Goal: Communication & Community: Connect with others

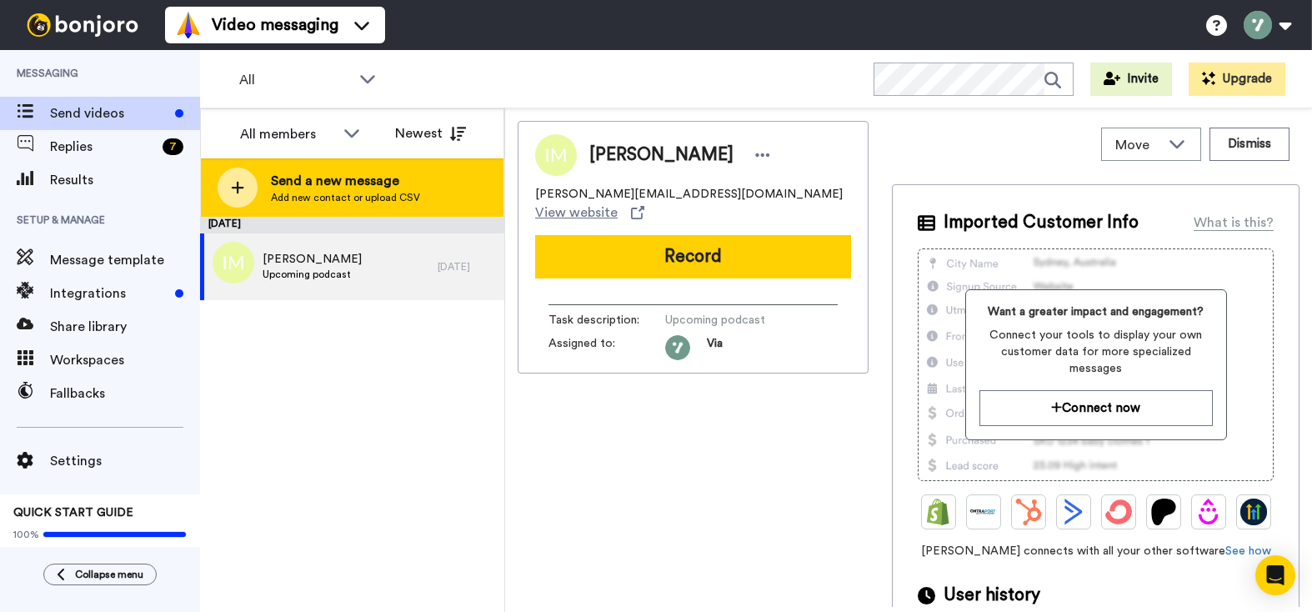
click at [417, 187] on div "Send a new message Add new contact or upload CSV" at bounding box center [352, 187] width 302 height 58
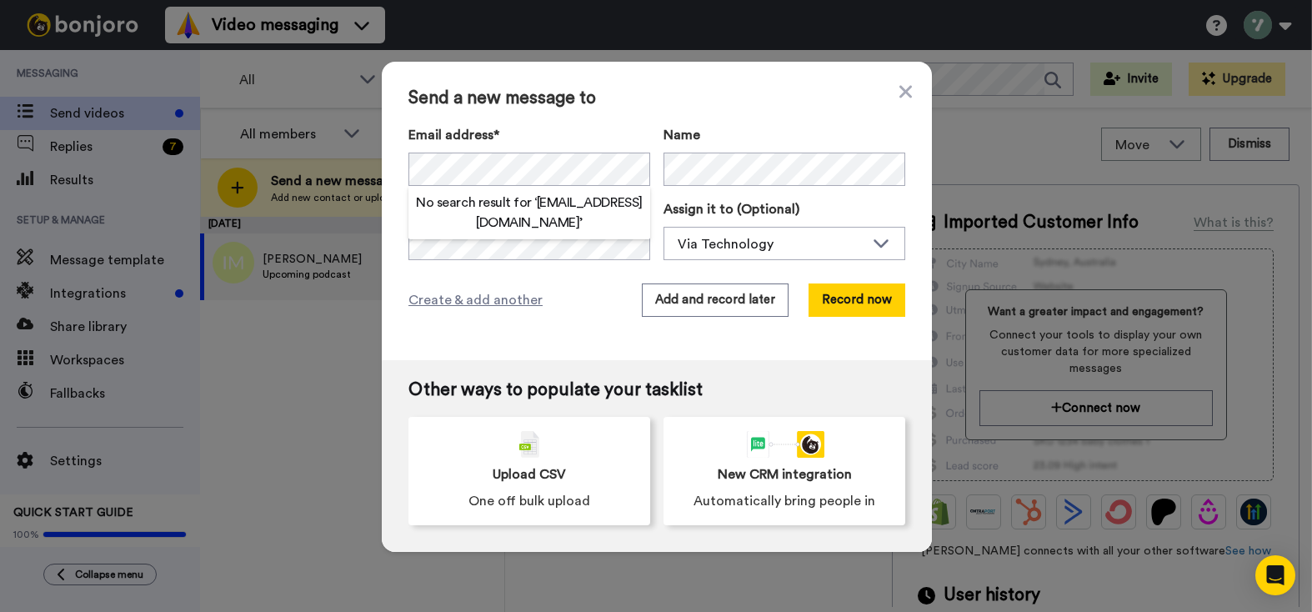
click at [628, 103] on span "Send a new message to" at bounding box center [656, 98] width 497 height 20
click at [475, 301] on span "Create & add another" at bounding box center [475, 300] width 134 height 20
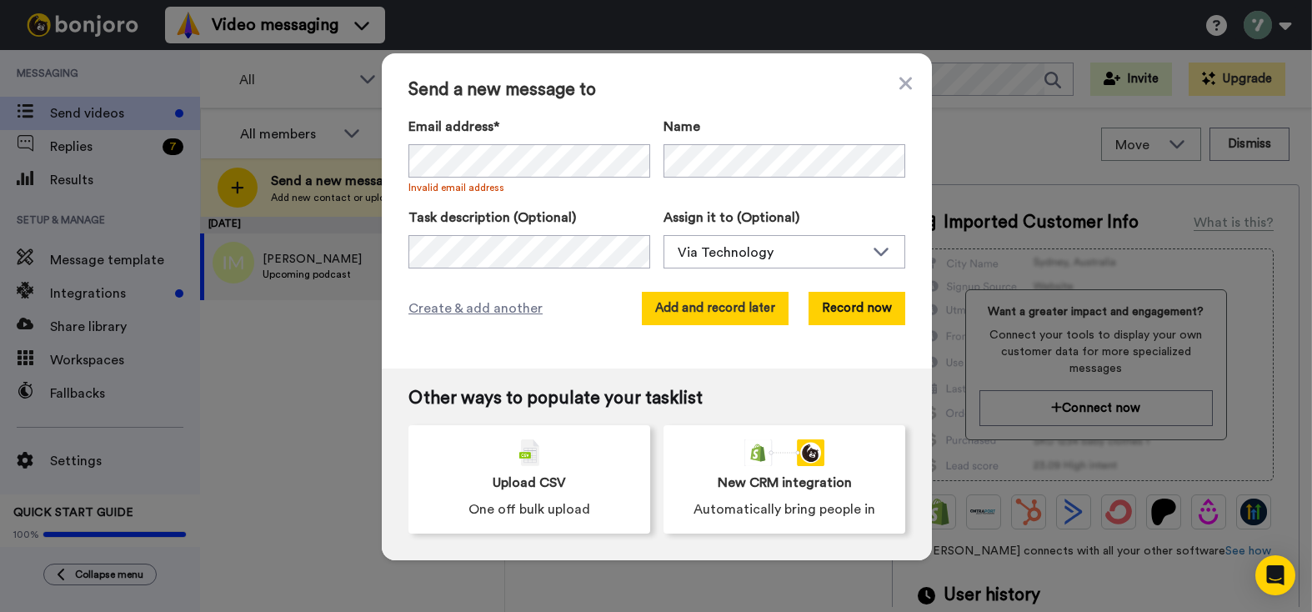
click at [751, 309] on button "Add and record later" at bounding box center [715, 308] width 147 height 33
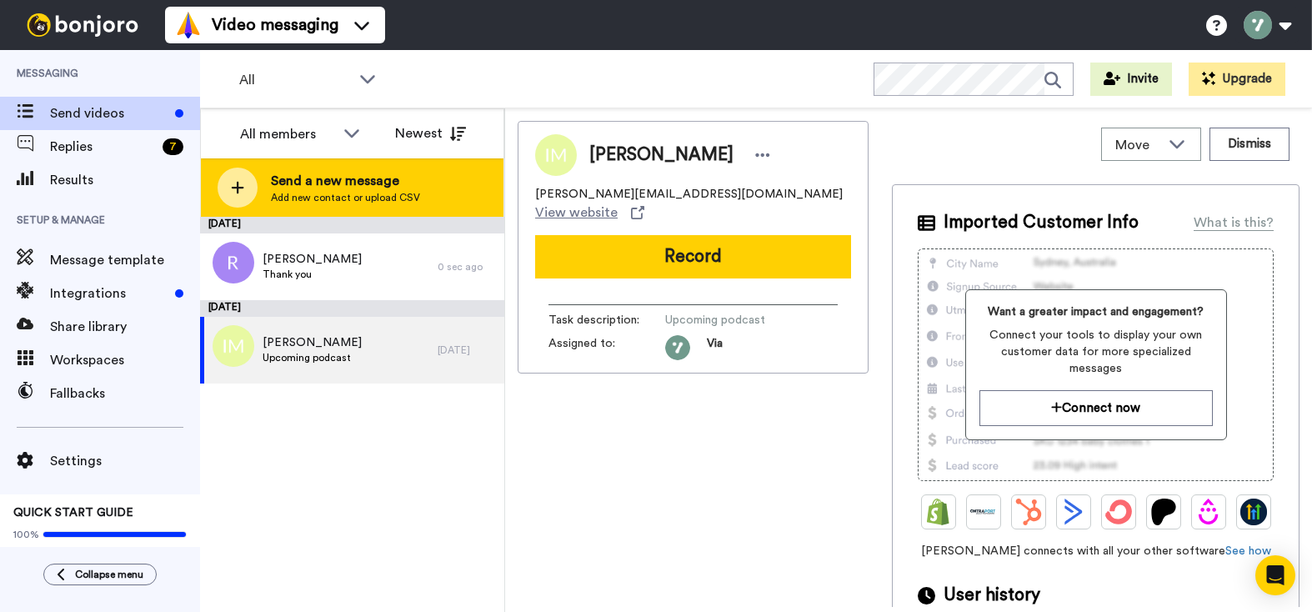
click at [348, 181] on span "Send a new message" at bounding box center [345, 181] width 149 height 20
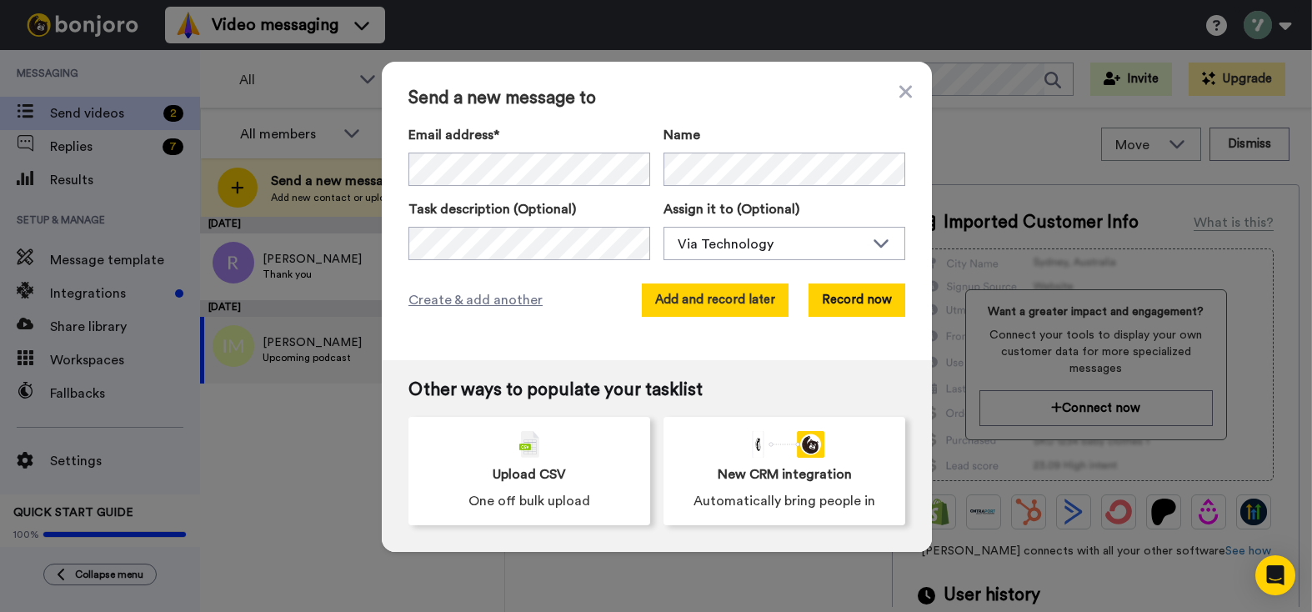
click at [727, 297] on button "Add and record later" at bounding box center [715, 299] width 147 height 33
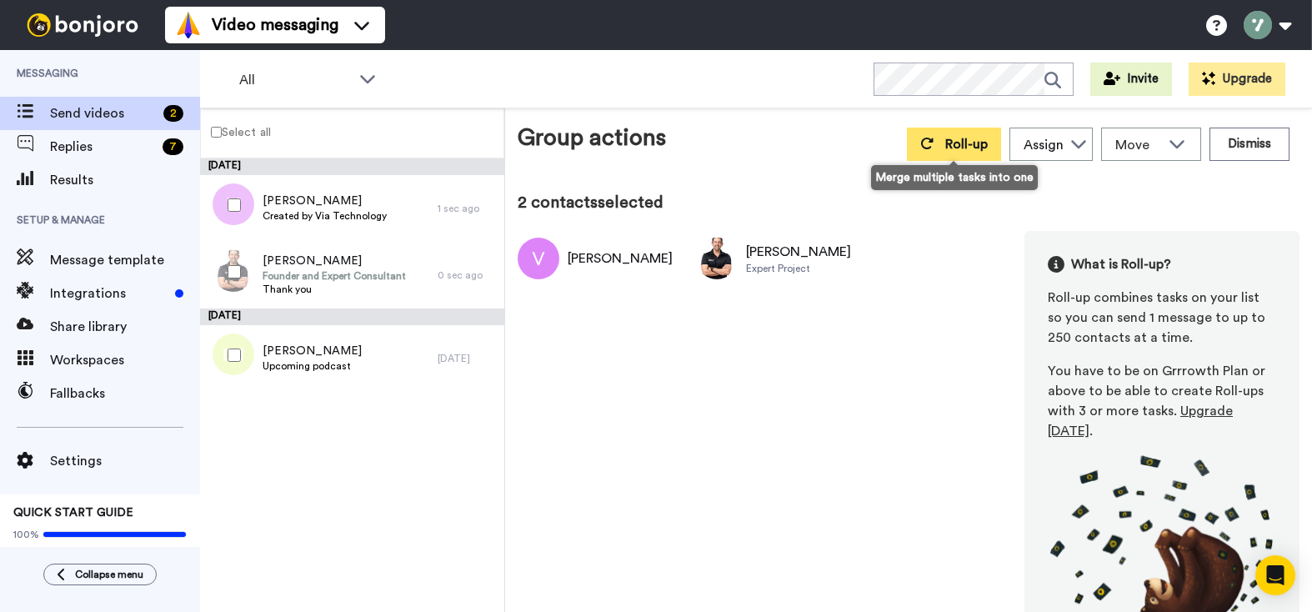
click at [887, 142] on span "Roll-up" at bounding box center [966, 143] width 42 height 13
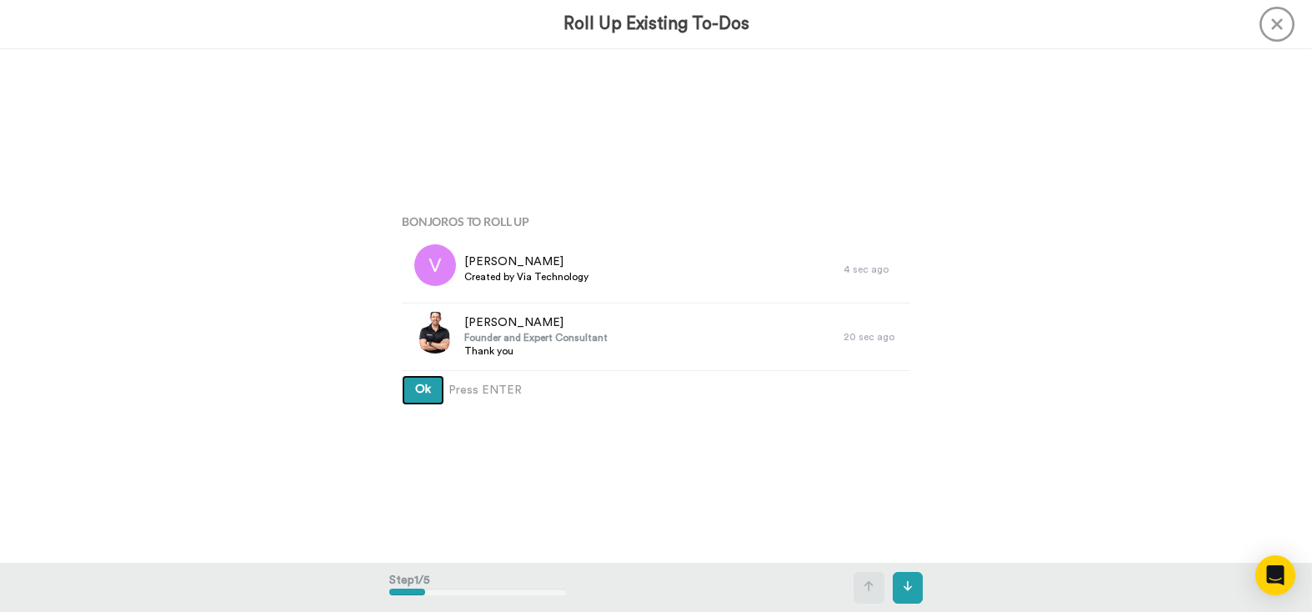
click at [432, 388] on button "Ok" at bounding box center [423, 390] width 42 height 30
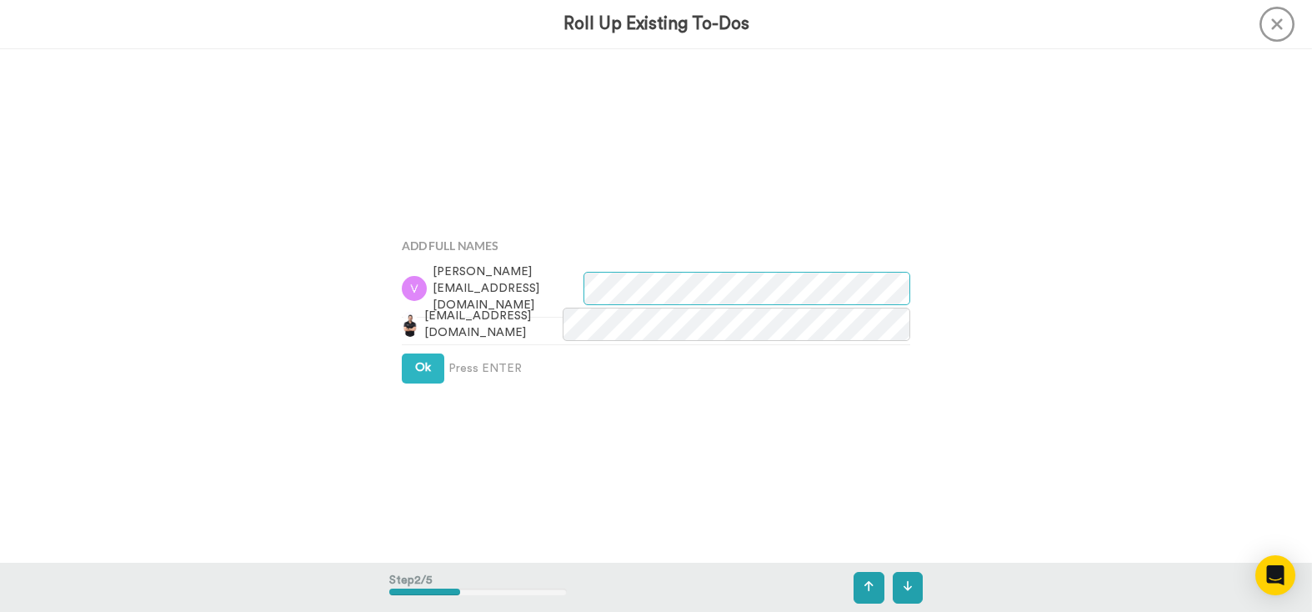
scroll to position [514, 0]
click at [422, 375] on button "Ok" at bounding box center [423, 367] width 42 height 30
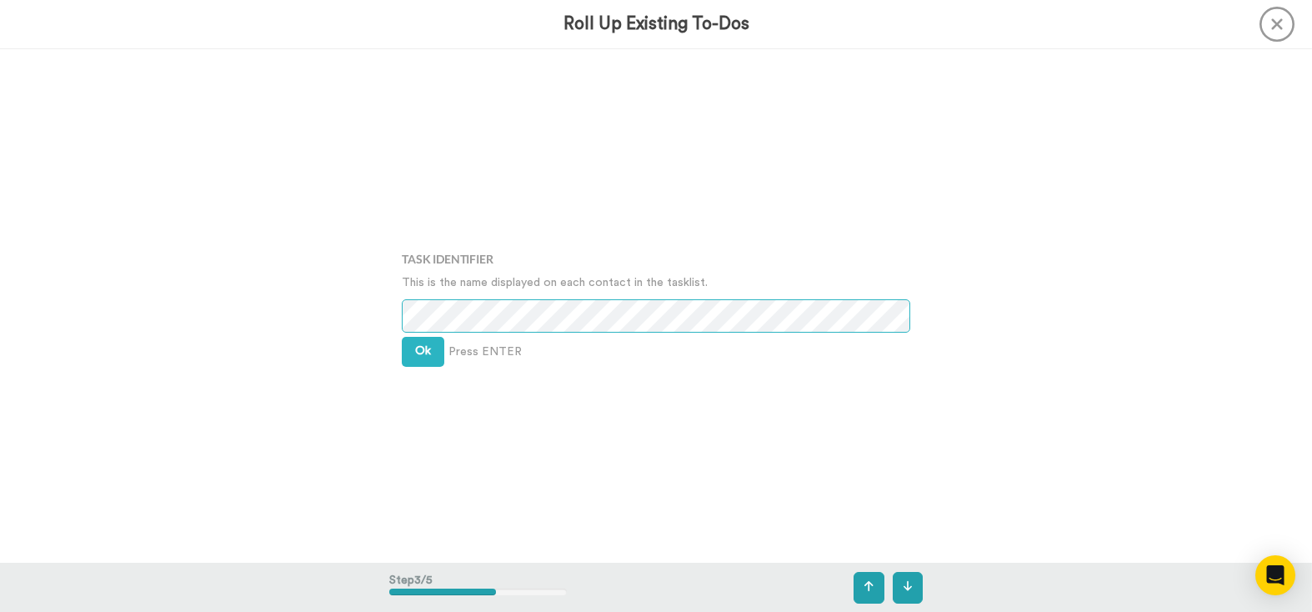
scroll to position [1027, 0]
click at [427, 358] on button "Ok" at bounding box center [423, 352] width 42 height 30
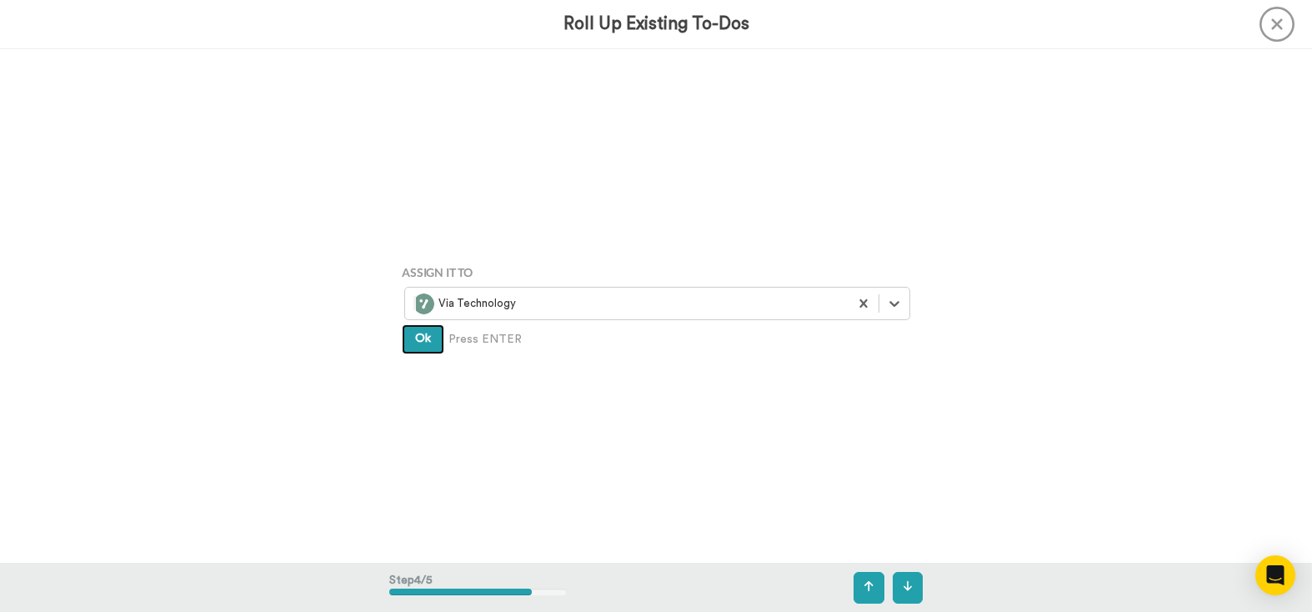
click at [432, 338] on button "Ok" at bounding box center [423, 339] width 42 height 30
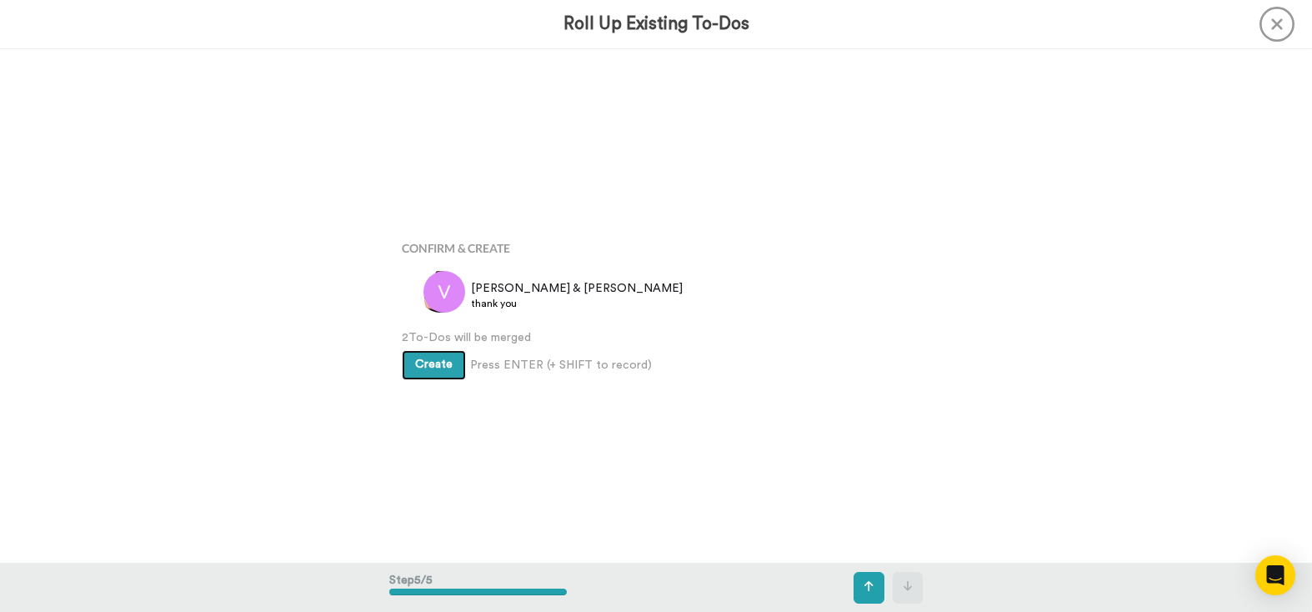
scroll to position [2054, 0]
click at [435, 360] on span "Create" at bounding box center [433, 363] width 37 height 12
